Goal: Browse casually

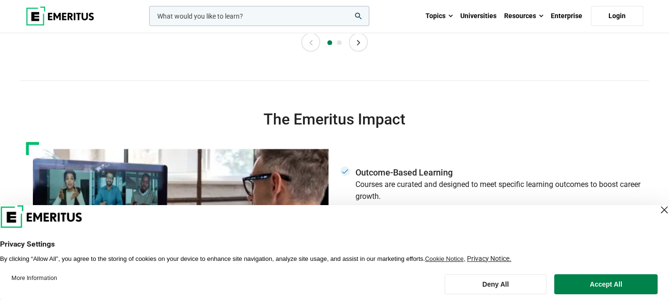
scroll to position [2336, 0]
